Goal: Transaction & Acquisition: Book appointment/travel/reservation

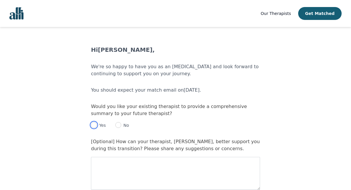
click at [94, 125] on input "radio" at bounding box center [94, 125] width 6 height 6
radio input "true"
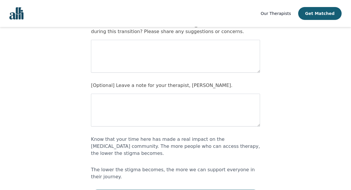
scroll to position [95, 0]
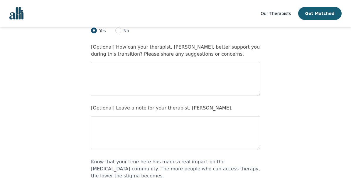
click at [109, 70] on textarea at bounding box center [175, 78] width 169 height 33
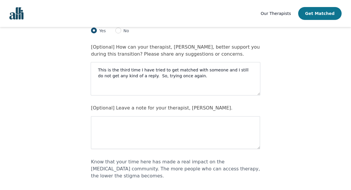
type textarea "This is the third time I have tried to get matched with someone and I still do …"
click at [329, 13] on button "Get Matched" at bounding box center [319, 13] width 43 height 13
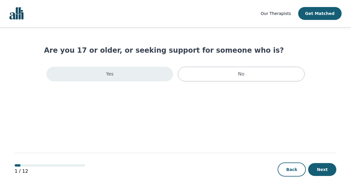
click at [157, 75] on div "Yes" at bounding box center [109, 74] width 127 height 15
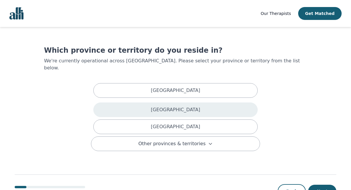
click at [163, 103] on div "[GEOGRAPHIC_DATA]" at bounding box center [175, 110] width 164 height 15
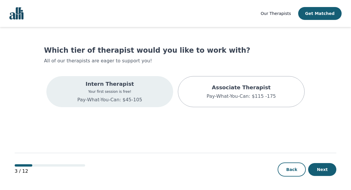
click at [140, 92] on p "Your first session is free!" at bounding box center [109, 91] width 65 height 5
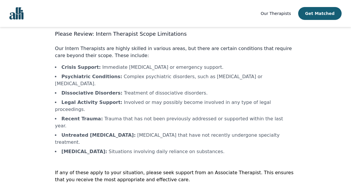
scroll to position [18, 0]
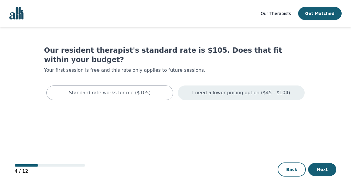
click at [259, 89] on p "I need a lower pricing option ($45 - $104)" at bounding box center [241, 92] width 98 height 7
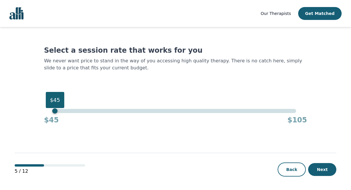
drag, startPoint x: 295, startPoint y: 101, endPoint x: 20, endPoint y: 88, distance: 275.1
click at [20, 88] on main "Select a session rate that works for you We never want price to stand in the wa…" at bounding box center [175, 109] width 321 height 164
click at [319, 172] on button "Next" at bounding box center [322, 169] width 28 height 13
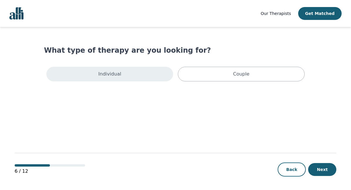
click at [125, 75] on div "Individual" at bounding box center [109, 74] width 127 height 15
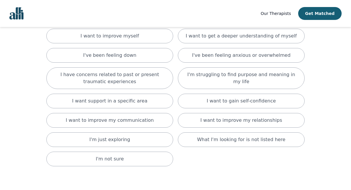
scroll to position [49, 0]
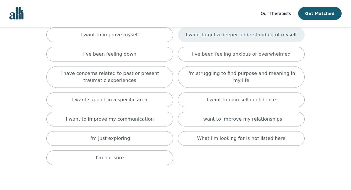
click at [241, 33] on p "I want to get a deeper understanding of myself" at bounding box center [241, 34] width 111 height 7
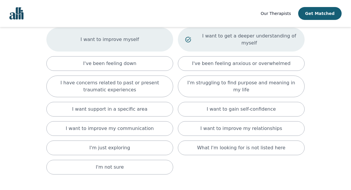
click at [126, 38] on p "I want to improve myself" at bounding box center [109, 39] width 58 height 7
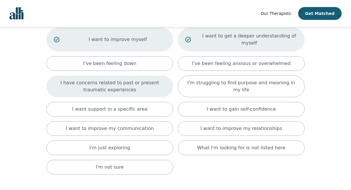
click at [149, 88] on p "I have concerns related to past or present traumatic experiences" at bounding box center [110, 86] width 112 height 14
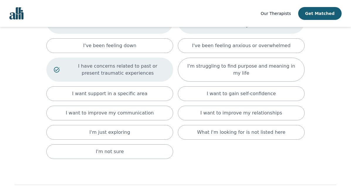
scroll to position [67, 0]
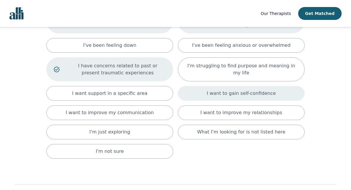
click at [286, 93] on div "I want to gain self-confidence" at bounding box center [241, 93] width 127 height 15
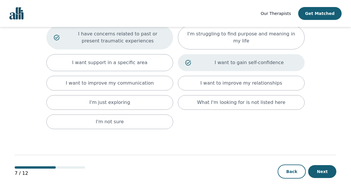
scroll to position [101, 0]
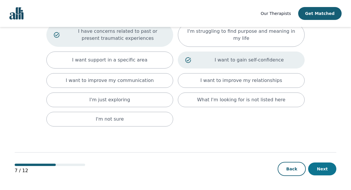
click at [324, 172] on button "Next" at bounding box center [322, 169] width 28 height 13
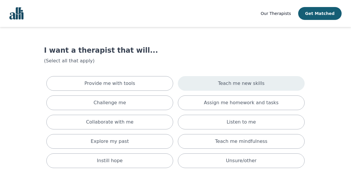
click at [244, 87] on p "Teach me new skills" at bounding box center [241, 83] width 47 height 7
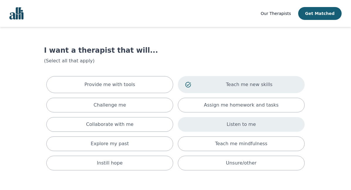
click at [242, 124] on p "Listen to me" at bounding box center [240, 124] width 29 height 7
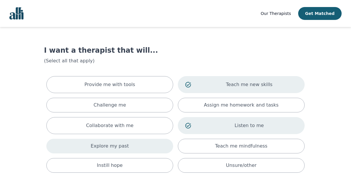
click at [137, 144] on div "Explore my past" at bounding box center [109, 146] width 127 height 15
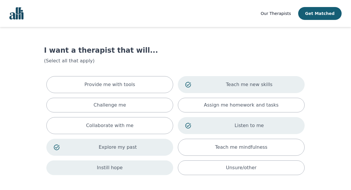
click at [129, 168] on div "Instill hope" at bounding box center [109, 168] width 127 height 15
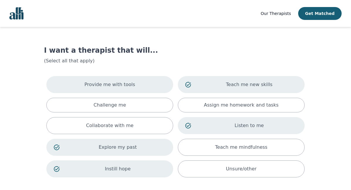
click at [148, 89] on div "Provide me with tools" at bounding box center [109, 84] width 127 height 17
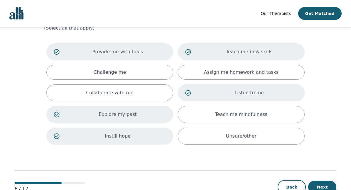
scroll to position [51, 0]
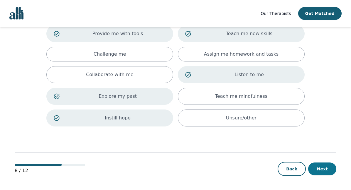
click at [323, 167] on button "Next" at bounding box center [322, 169] width 28 height 13
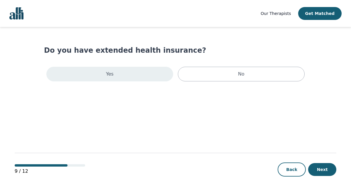
click at [124, 74] on div "Yes" at bounding box center [109, 74] width 127 height 15
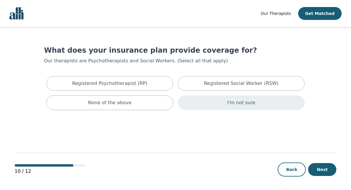
click at [246, 103] on p "I'm not sure" at bounding box center [241, 102] width 28 height 7
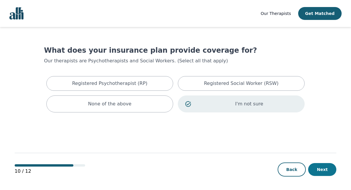
drag, startPoint x: 325, startPoint y: 170, endPoint x: 321, endPoint y: 170, distance: 4.1
click at [325, 170] on button "Next" at bounding box center [322, 169] width 28 height 13
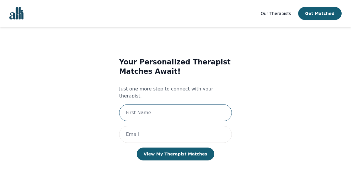
click at [164, 111] on input "text" at bounding box center [175, 112] width 113 height 17
type input "[PERSON_NAME]"
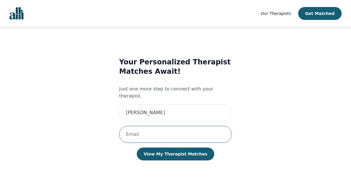
click at [159, 132] on input "email" at bounding box center [175, 134] width 113 height 17
type input "[EMAIL_ADDRESS][DOMAIN_NAME]"
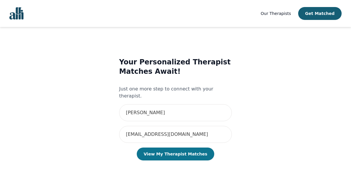
click at [176, 148] on button "View My Therapist Matches" at bounding box center [176, 154] width 78 height 13
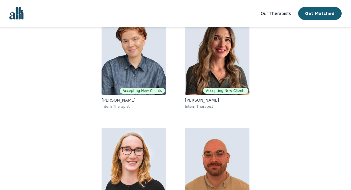
scroll to position [116, 0]
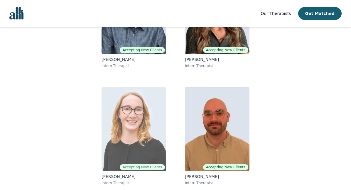
click at [138, 151] on img at bounding box center [133, 129] width 65 height 84
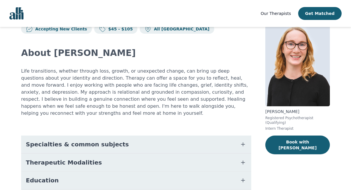
scroll to position [93, 0]
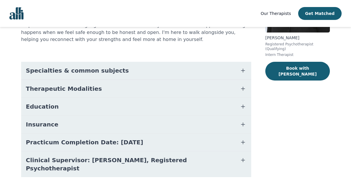
click at [244, 67] on icon "button" at bounding box center [242, 70] width 7 height 7
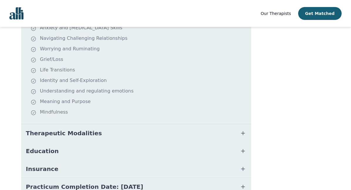
scroll to position [170, 0]
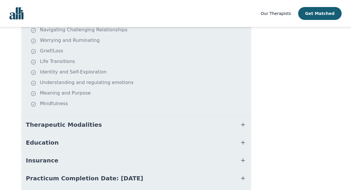
click at [245, 121] on icon "button" at bounding box center [242, 124] width 7 height 7
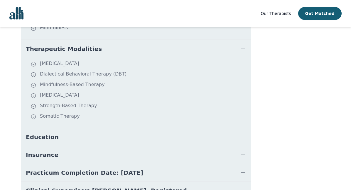
scroll to position [251, 0]
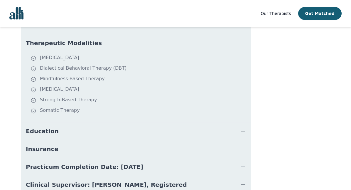
click at [243, 130] on icon "button" at bounding box center [243, 132] width 4 height 4
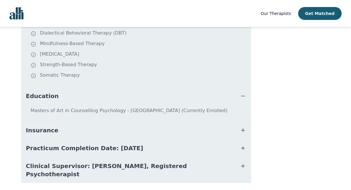
scroll to position [292, 0]
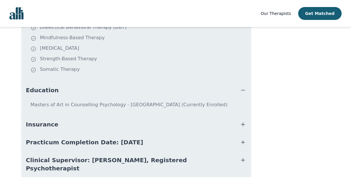
click at [245, 121] on icon "button" at bounding box center [242, 124] width 7 height 7
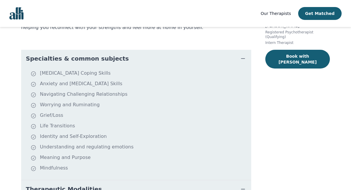
scroll to position [0, 0]
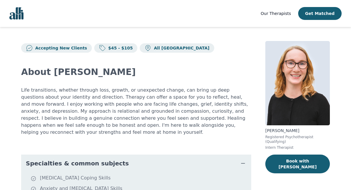
scroll to position [104, 0]
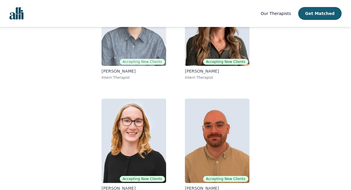
click at [132, 37] on img at bounding box center [133, 24] width 65 height 84
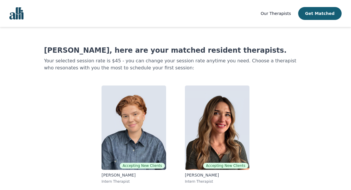
scroll to position [104, 0]
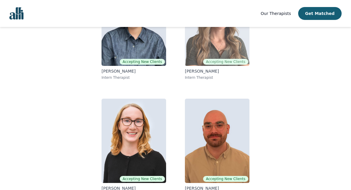
click at [223, 45] on img at bounding box center [217, 24] width 65 height 84
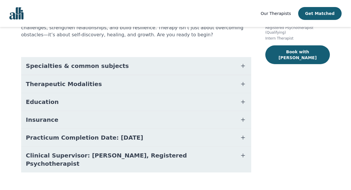
scroll to position [112, 0]
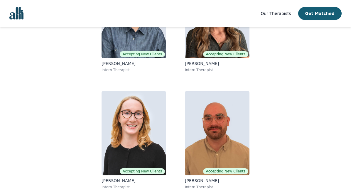
scroll to position [104, 0]
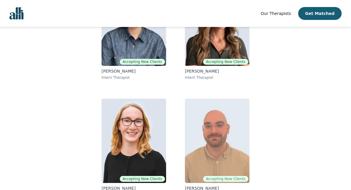
click at [225, 143] on img at bounding box center [217, 141] width 65 height 84
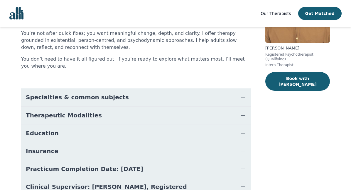
scroll to position [81, 0]
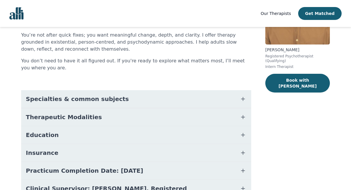
click at [243, 100] on icon "button" at bounding box center [242, 99] width 7 height 7
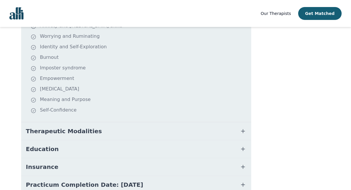
scroll to position [181, 0]
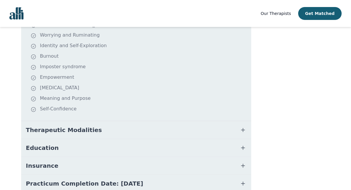
scroll to position [104, 0]
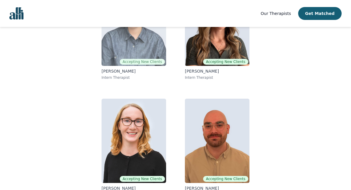
click at [151, 48] on img at bounding box center [133, 24] width 65 height 84
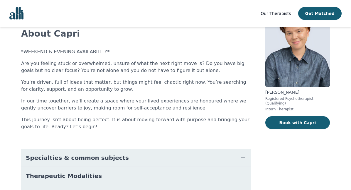
scroll to position [67, 0]
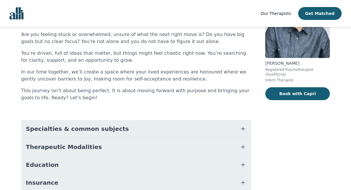
click at [243, 128] on icon "button" at bounding box center [242, 129] width 7 height 7
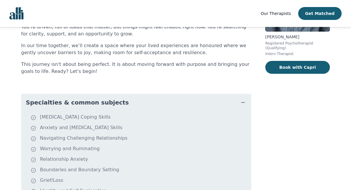
scroll to position [0, 0]
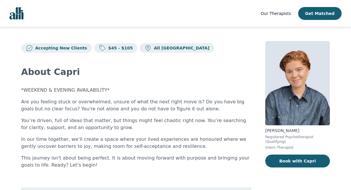
scroll to position [104, 0]
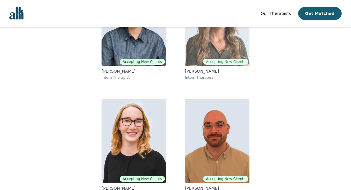
click at [231, 55] on img at bounding box center [217, 24] width 65 height 84
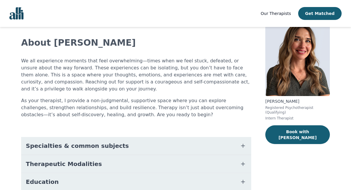
scroll to position [30, 0]
click at [244, 146] on icon "button" at bounding box center [242, 145] width 7 height 7
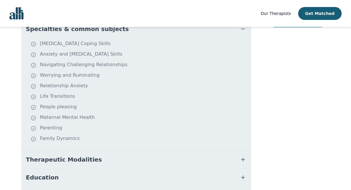
scroll to position [152, 0]
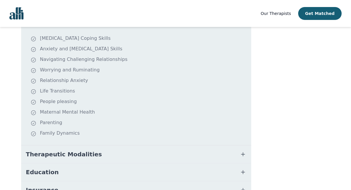
click at [243, 153] on icon "button" at bounding box center [242, 154] width 7 height 7
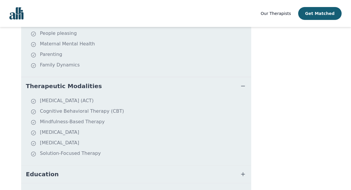
scroll to position [225, 0]
